Goal: Transaction & Acquisition: Purchase product/service

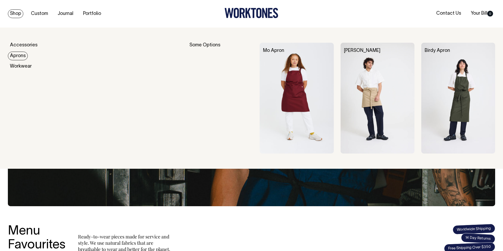
click at [20, 55] on link "Aprons" at bounding box center [18, 56] width 20 height 9
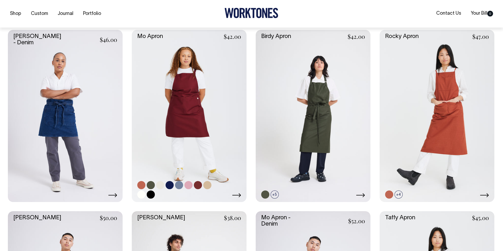
scroll to position [132, 0]
click at [140, 184] on link at bounding box center [141, 185] width 8 height 8
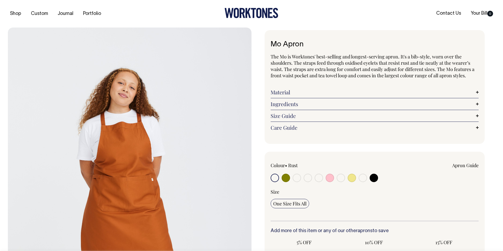
radio input "true"
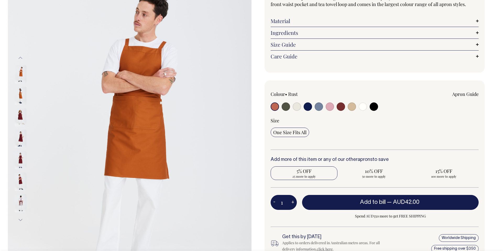
click at [304, 172] on span "5% OFF" at bounding box center [304, 171] width 62 height 6
click at [304, 172] on input "5% OFF 25 more to apply" at bounding box center [304, 173] width 67 height 14
radio input "true"
type input "25"
radio input "true"
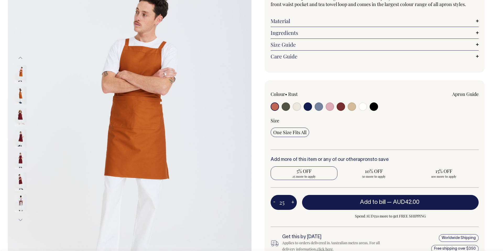
select select
type input "25"
